Goal: Task Accomplishment & Management: Manage account settings

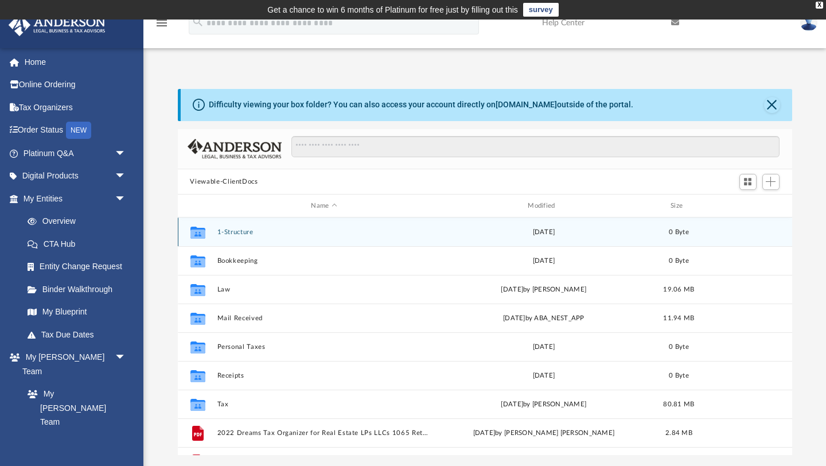
scroll to position [260, 615]
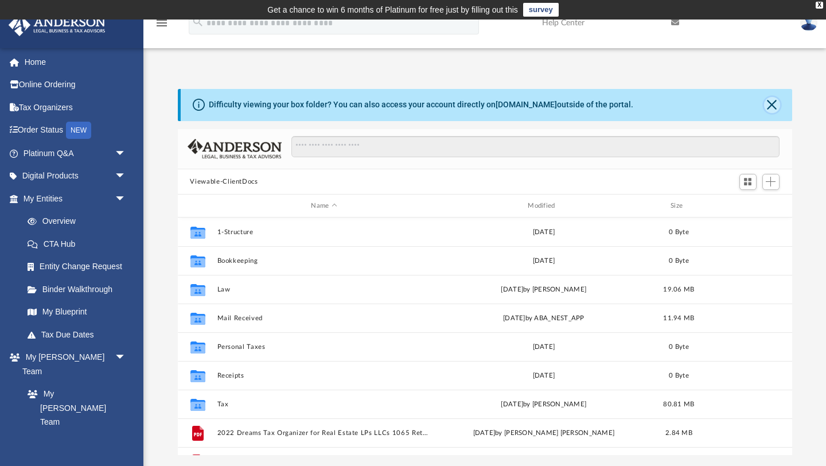
click at [775, 106] on button "Close" at bounding box center [772, 105] width 16 height 16
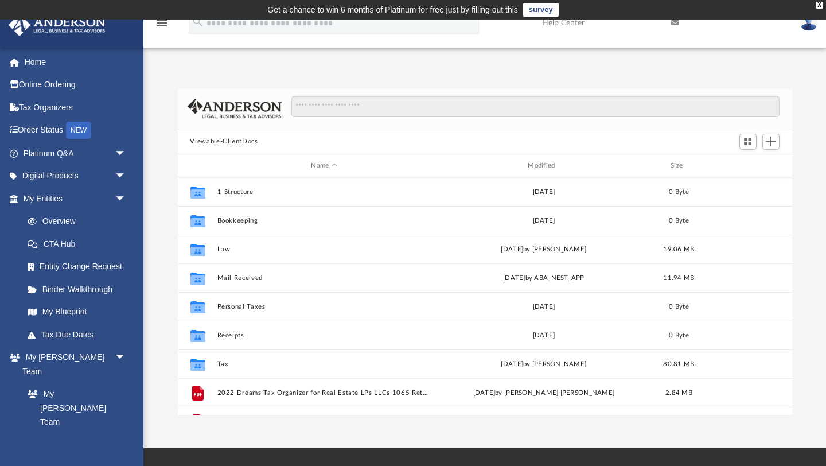
click at [807, 32] on link at bounding box center [809, 22] width 34 height 50
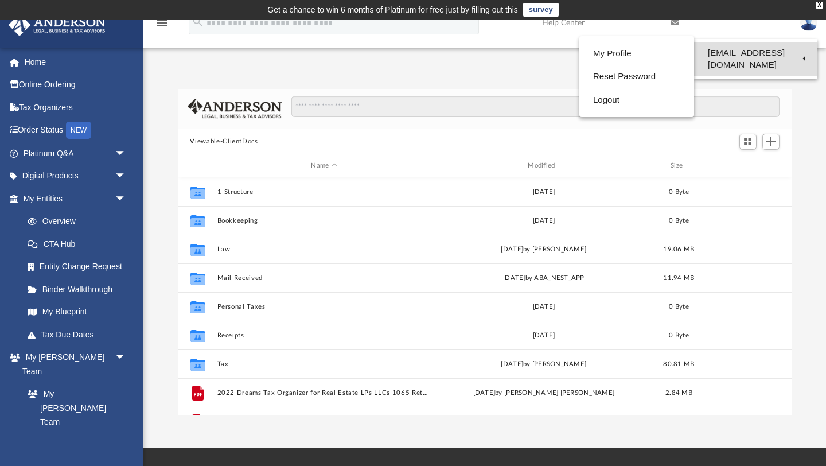
click at [798, 52] on link "[EMAIL_ADDRESS][DOMAIN_NAME]" at bounding box center [755, 59] width 123 height 34
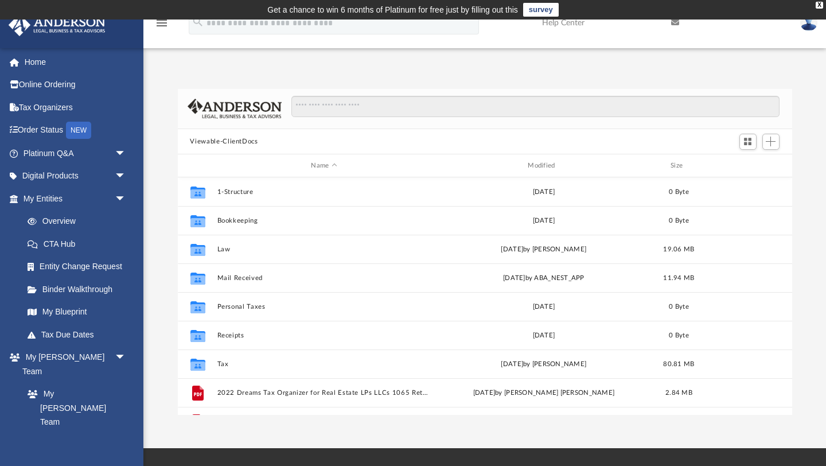
click at [798, 53] on div "App [EMAIL_ADDRESS][DOMAIN_NAME] Sign Out [EMAIL_ADDRESS][DOMAIN_NAME] Home Onl…" at bounding box center [413, 234] width 826 height 363
click at [800, 32] on link at bounding box center [809, 22] width 34 height 50
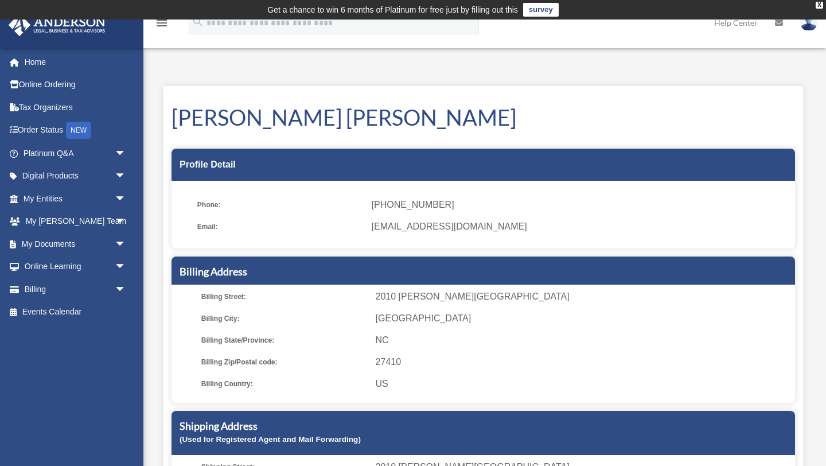
click at [807, 22] on img at bounding box center [808, 22] width 17 height 17
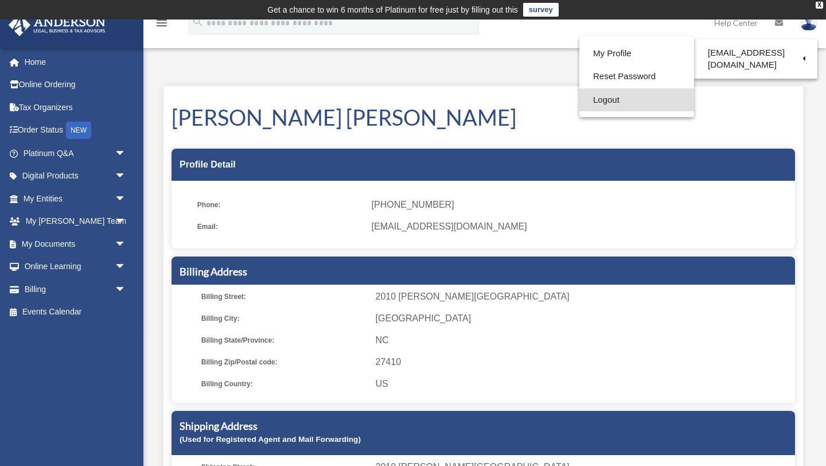
click at [615, 94] on link "Logout" at bounding box center [637, 100] width 115 height 24
